Goal: Task Accomplishment & Management: Use online tool/utility

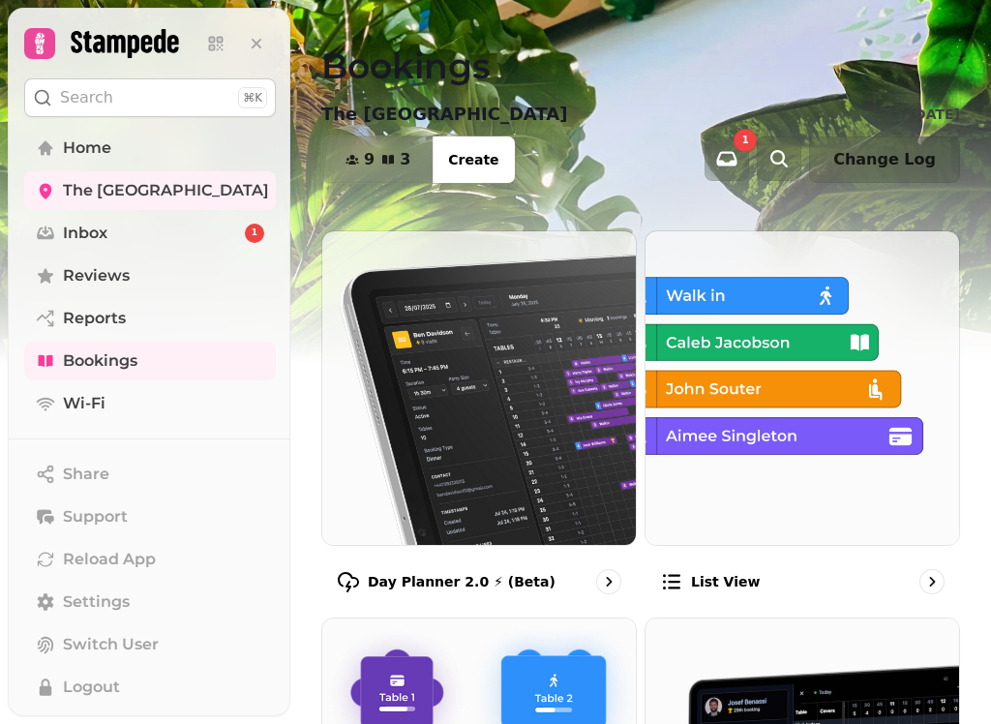
click at [96, 147] on span "Home" at bounding box center [87, 148] width 48 height 23
click at [183, 188] on span "The [GEOGRAPHIC_DATA]" at bounding box center [166, 190] width 206 height 23
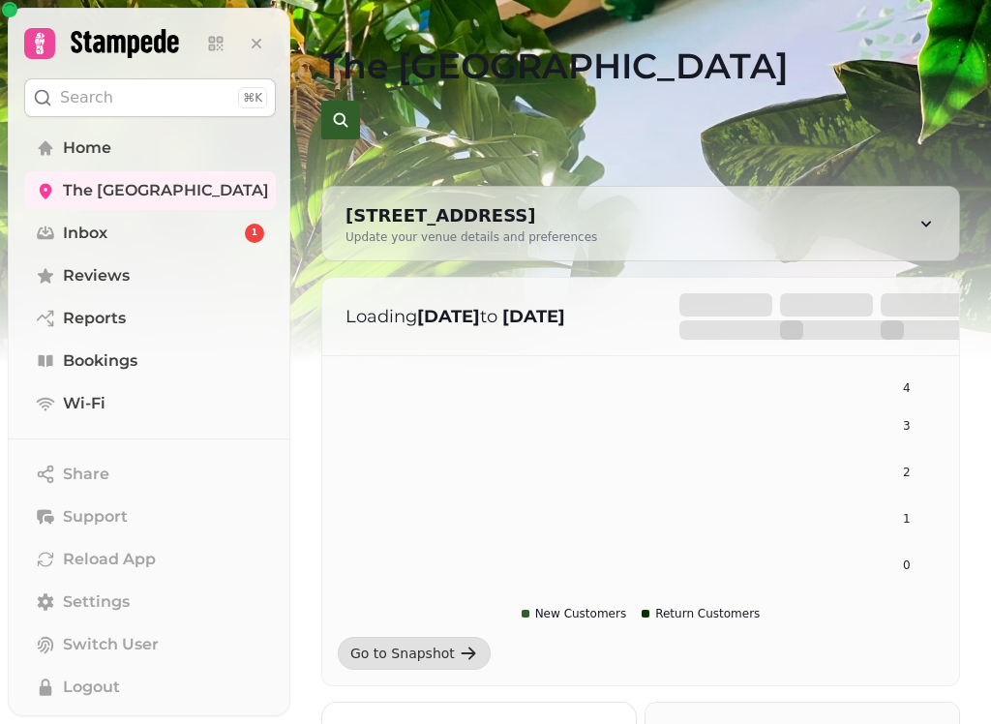
click at [113, 367] on span "Bookings" at bounding box center [100, 360] width 75 height 23
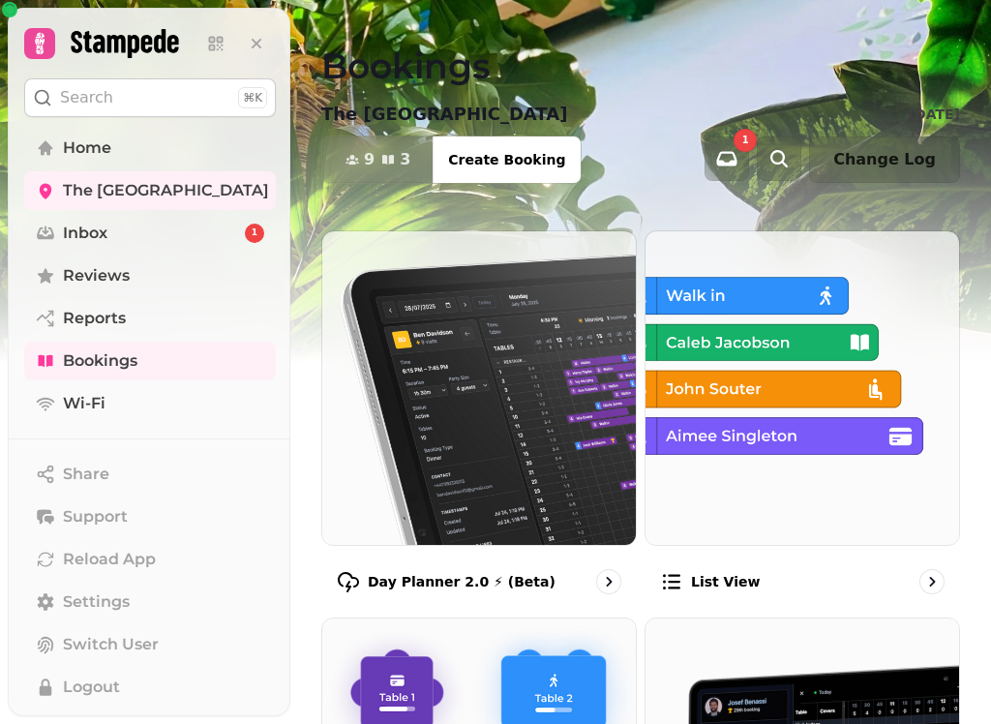
click at [458, 391] on img at bounding box center [479, 388] width 314 height 314
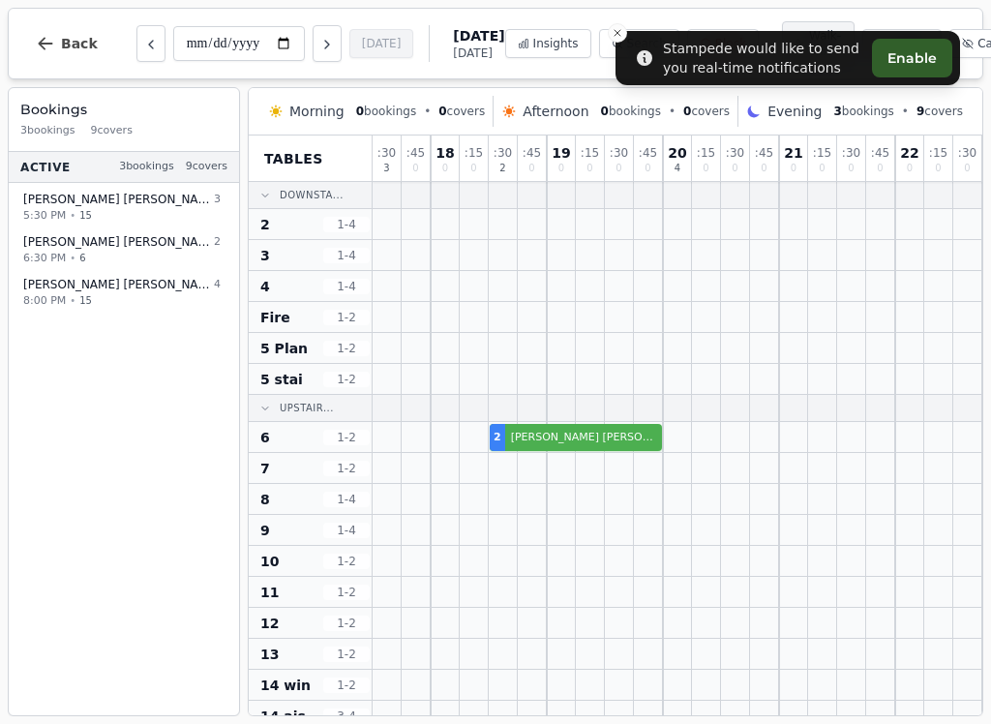
click at [623, 30] on button "Close toast" at bounding box center [617, 32] width 19 height 19
